Goal: Find specific page/section: Find specific page/section

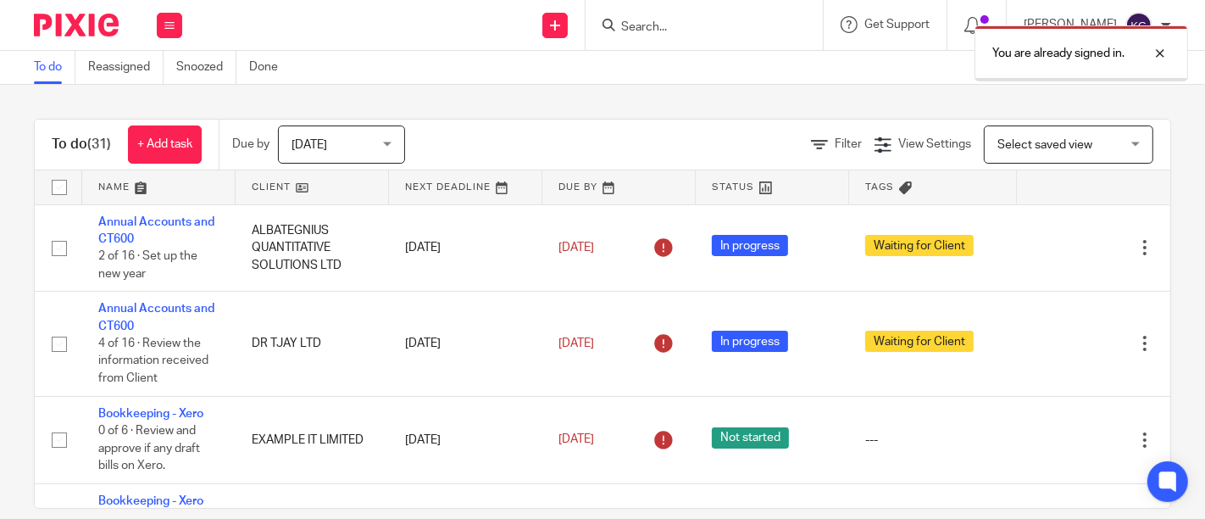
click at [1165, 60] on div at bounding box center [1148, 53] width 46 height 20
click at [620, 33] on input "Search" at bounding box center [696, 27] width 153 height 15
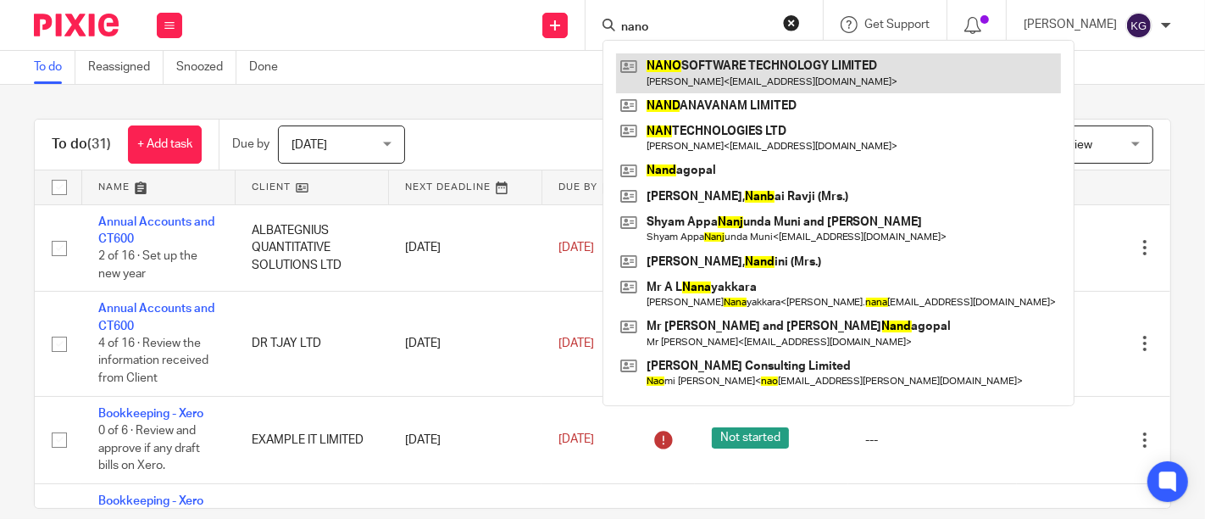
type input "nano"
click at [660, 74] on link at bounding box center [838, 72] width 445 height 39
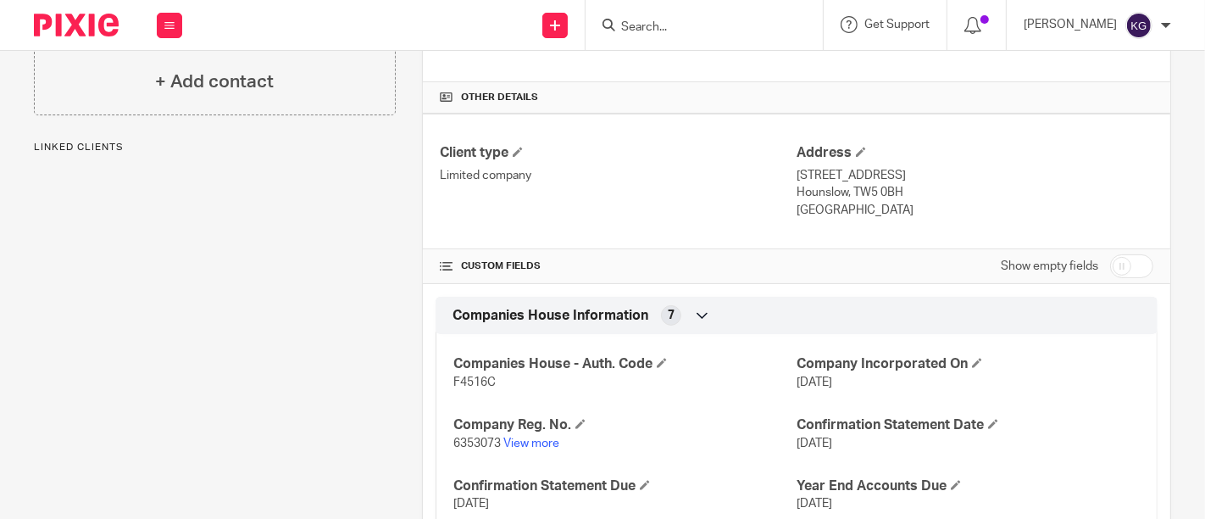
scroll to position [333, 0]
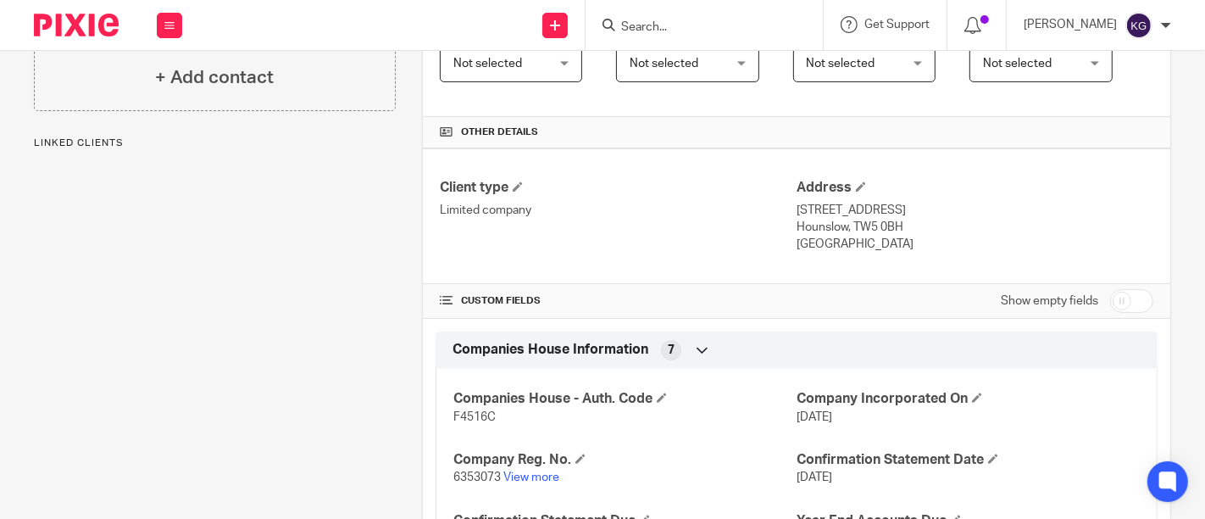
click at [507, 435] on div "Companies House - Auth. Code F4516C Company Incorporated On [DATE] Company Reg.…" at bounding box center [797, 493] width 722 height 274
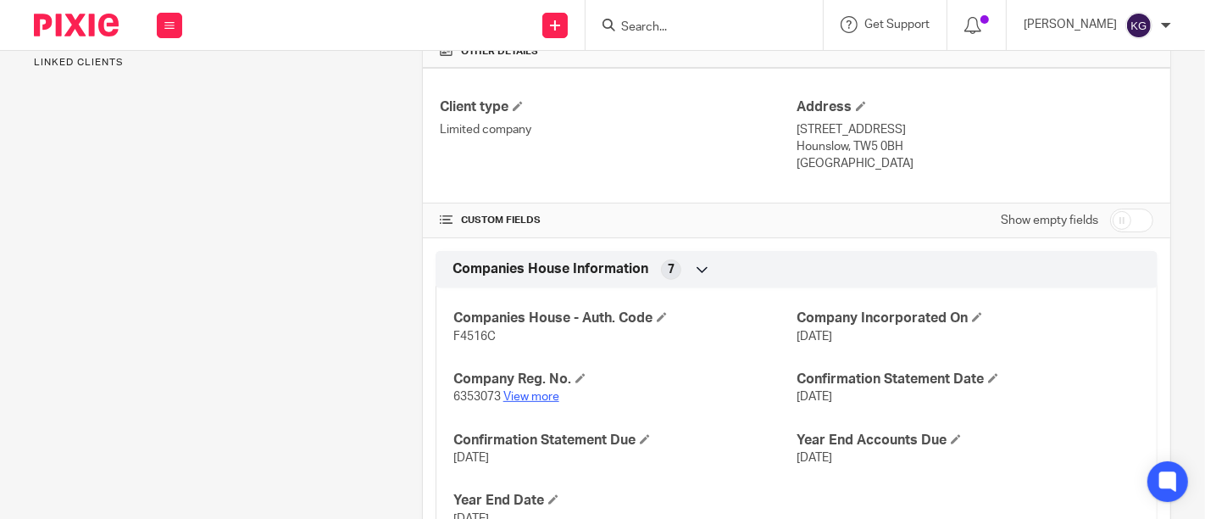
click at [525, 393] on link "View more" at bounding box center [531, 397] width 56 height 12
